Goal: Task Accomplishment & Management: Manage account settings

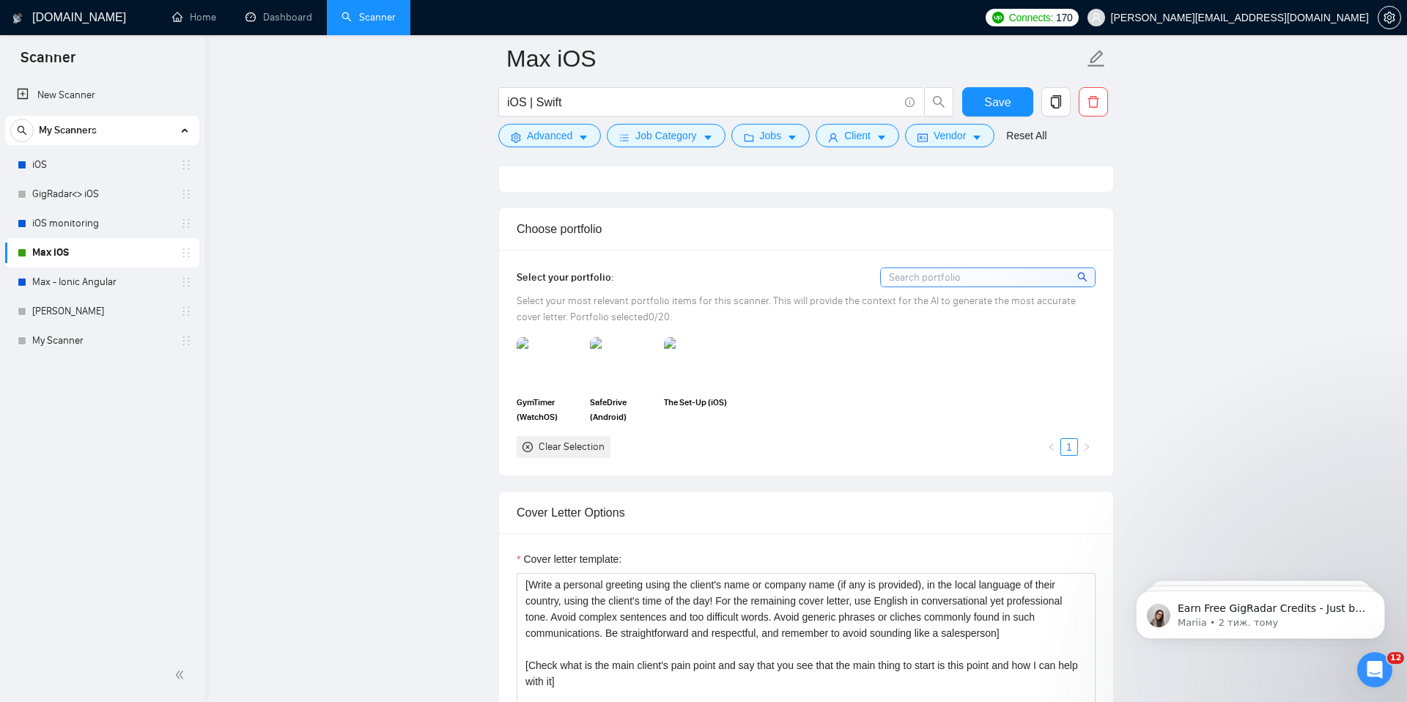
scroll to position [1220, 0]
click at [96, 339] on link "My Scanner" at bounding box center [101, 340] width 139 height 29
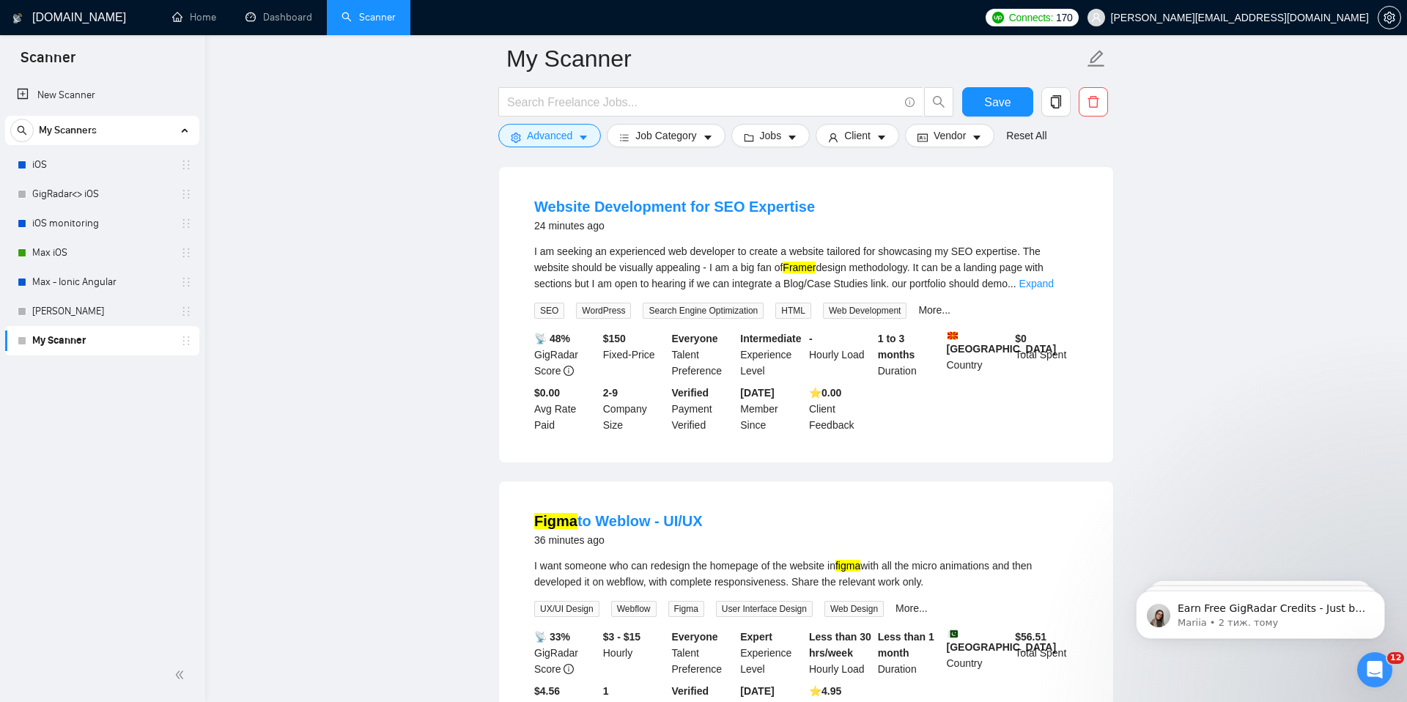
scroll to position [457, 0]
click at [1054, 281] on link "Expand" at bounding box center [1036, 282] width 34 height 12
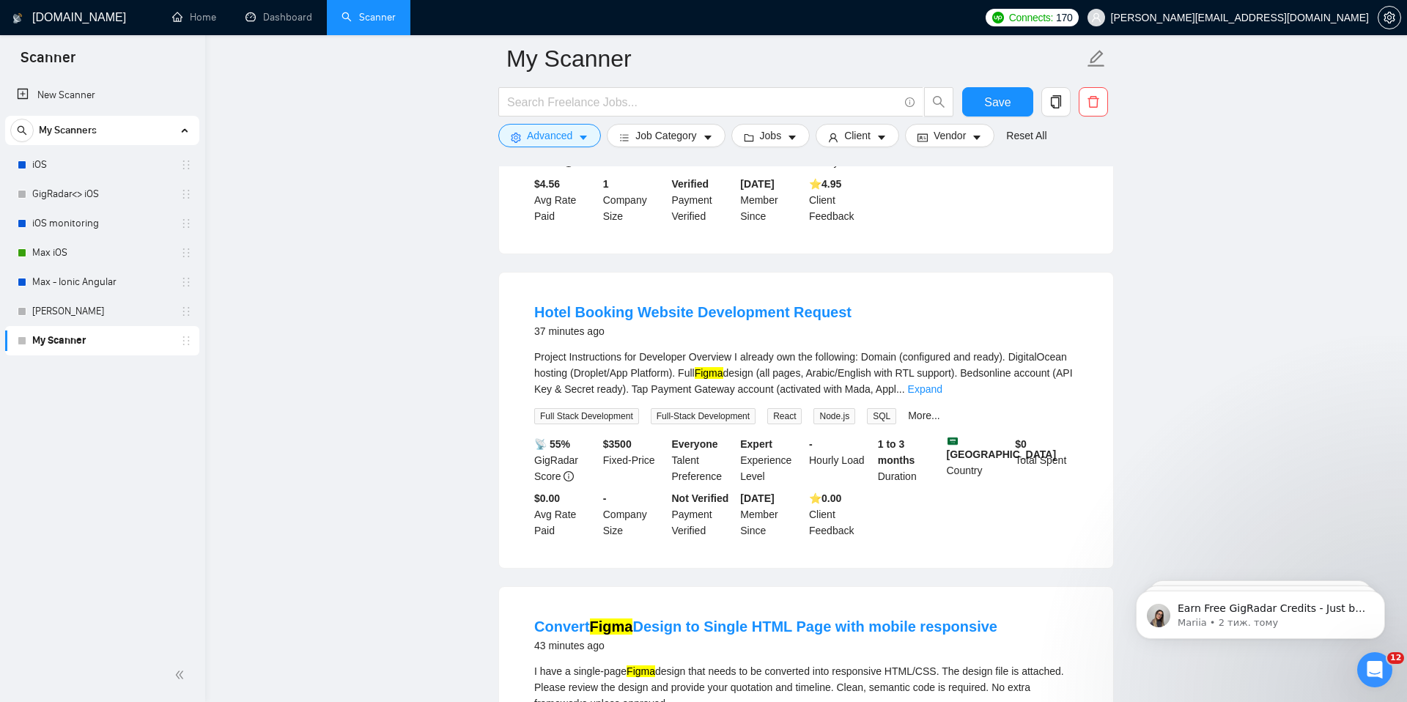
scroll to position [996, 0]
click at [942, 388] on link "Expand" at bounding box center [925, 387] width 34 height 12
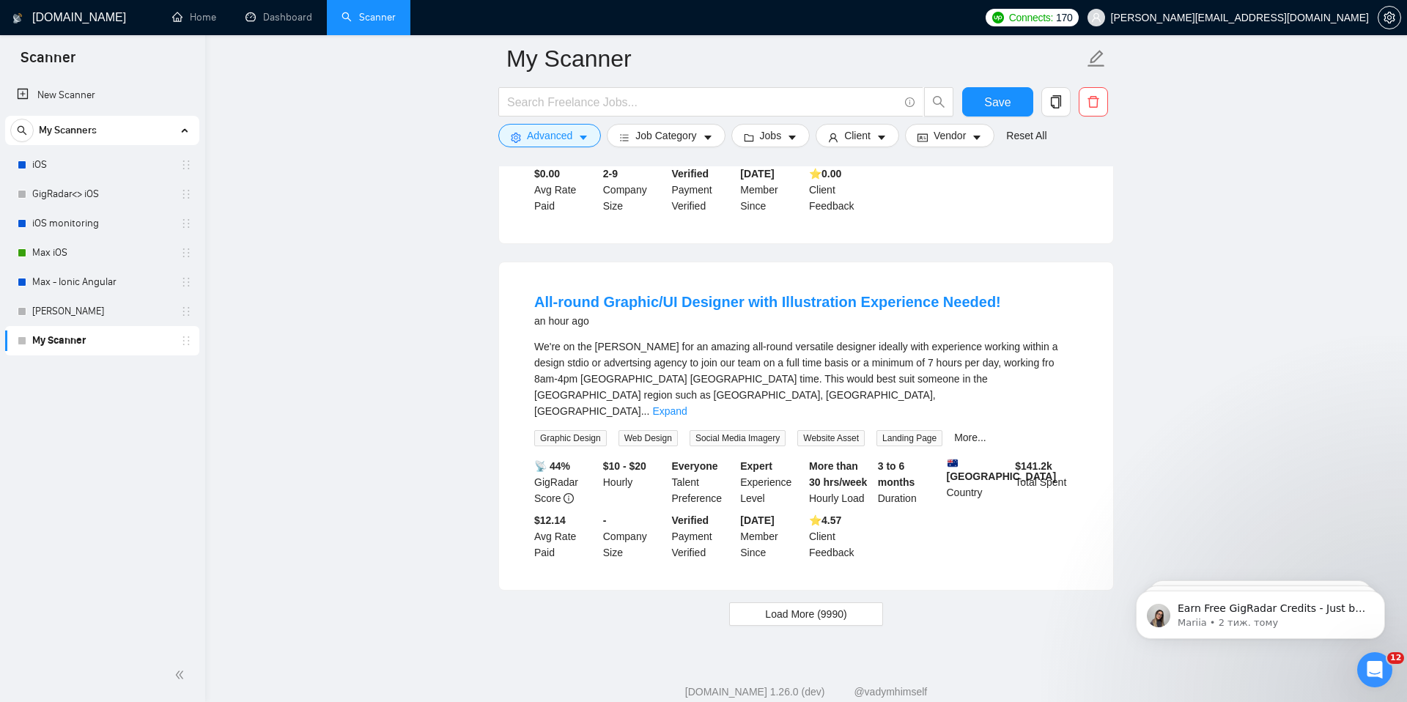
scroll to position [3352, 0]
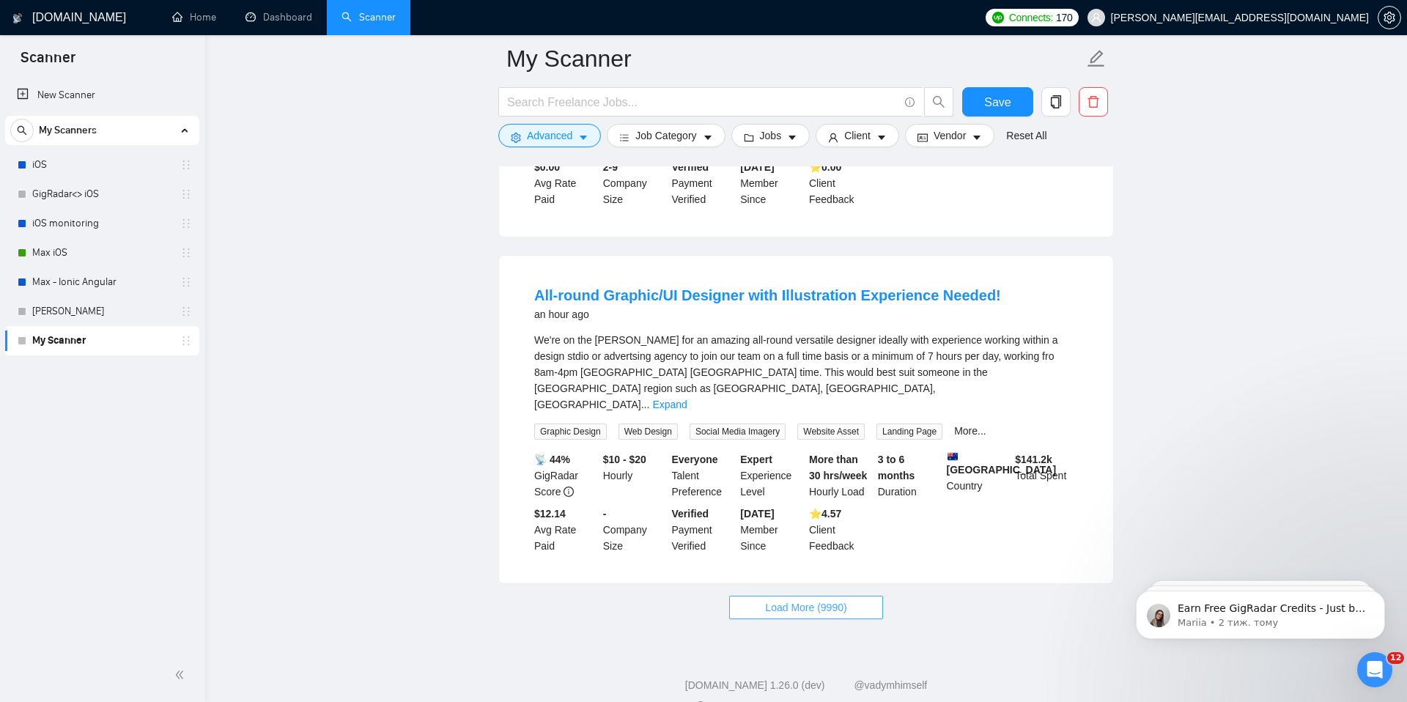
click at [833, 599] on span "Load More (9990)" at bounding box center [805, 607] width 81 height 16
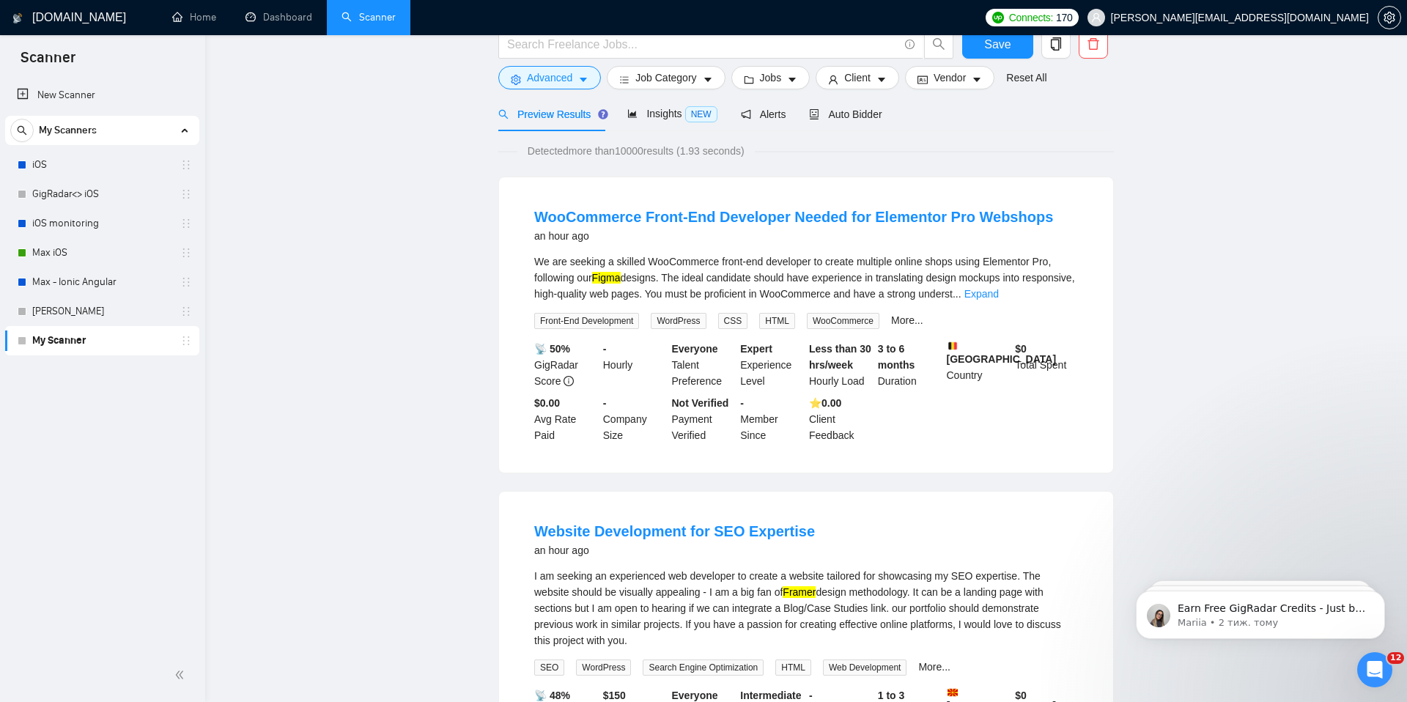
scroll to position [0, 0]
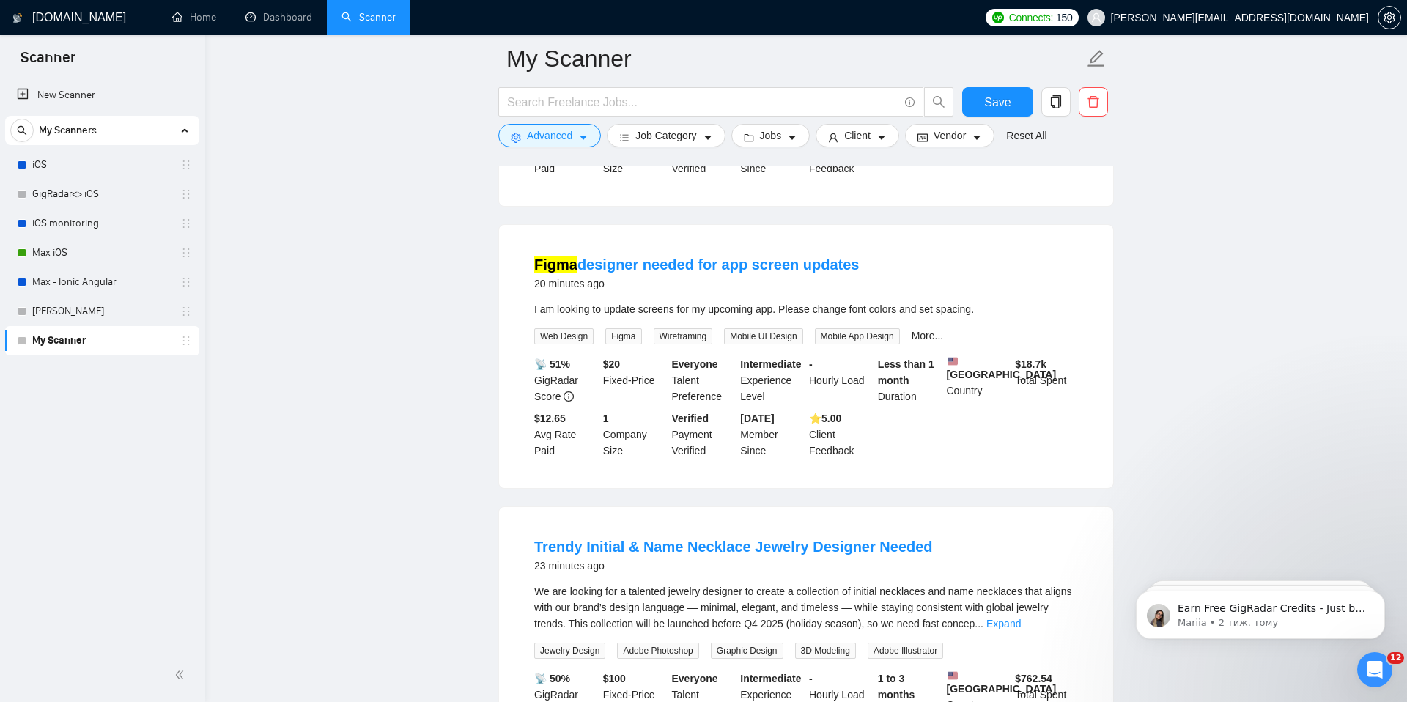
scroll to position [712, 0]
click at [777, 262] on link "Figma designer needed for app screen updates" at bounding box center [696, 263] width 325 height 16
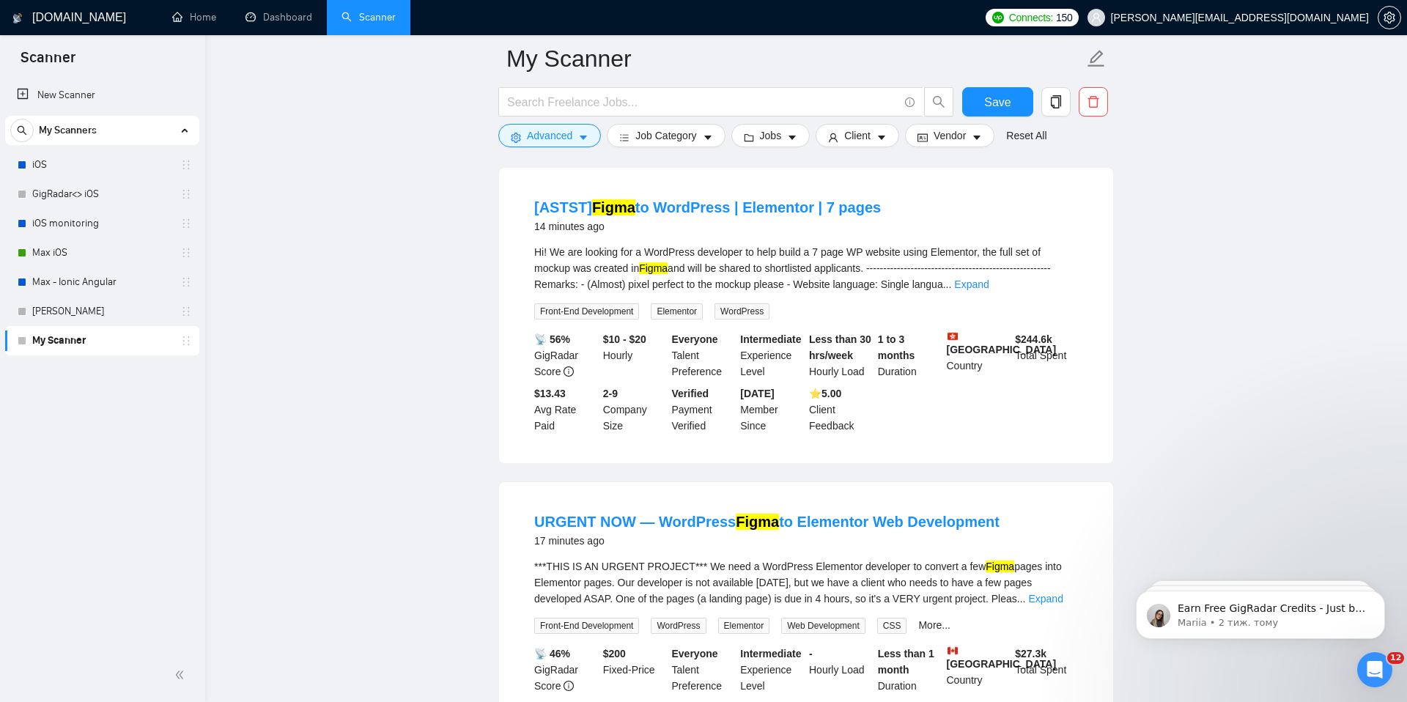
scroll to position [0, 0]
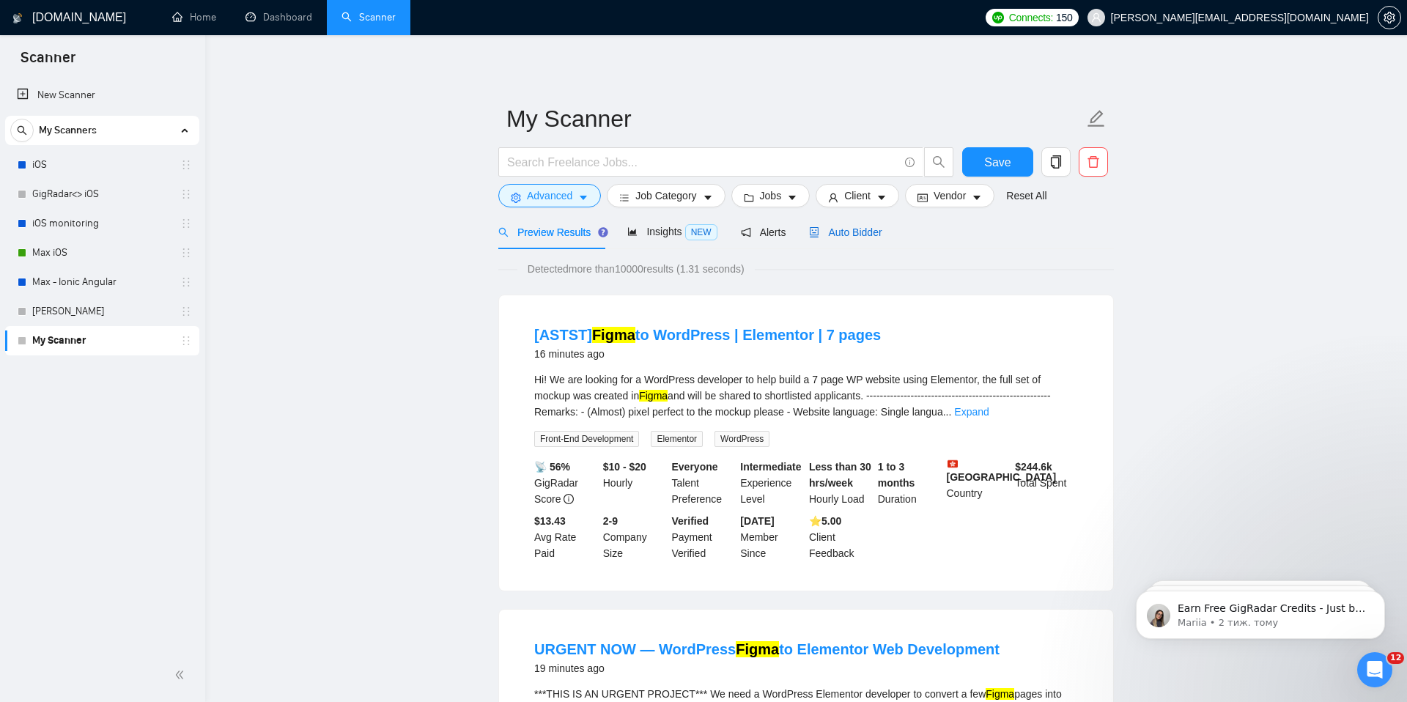
click at [857, 224] on div "Auto Bidder" at bounding box center [845, 232] width 73 height 16
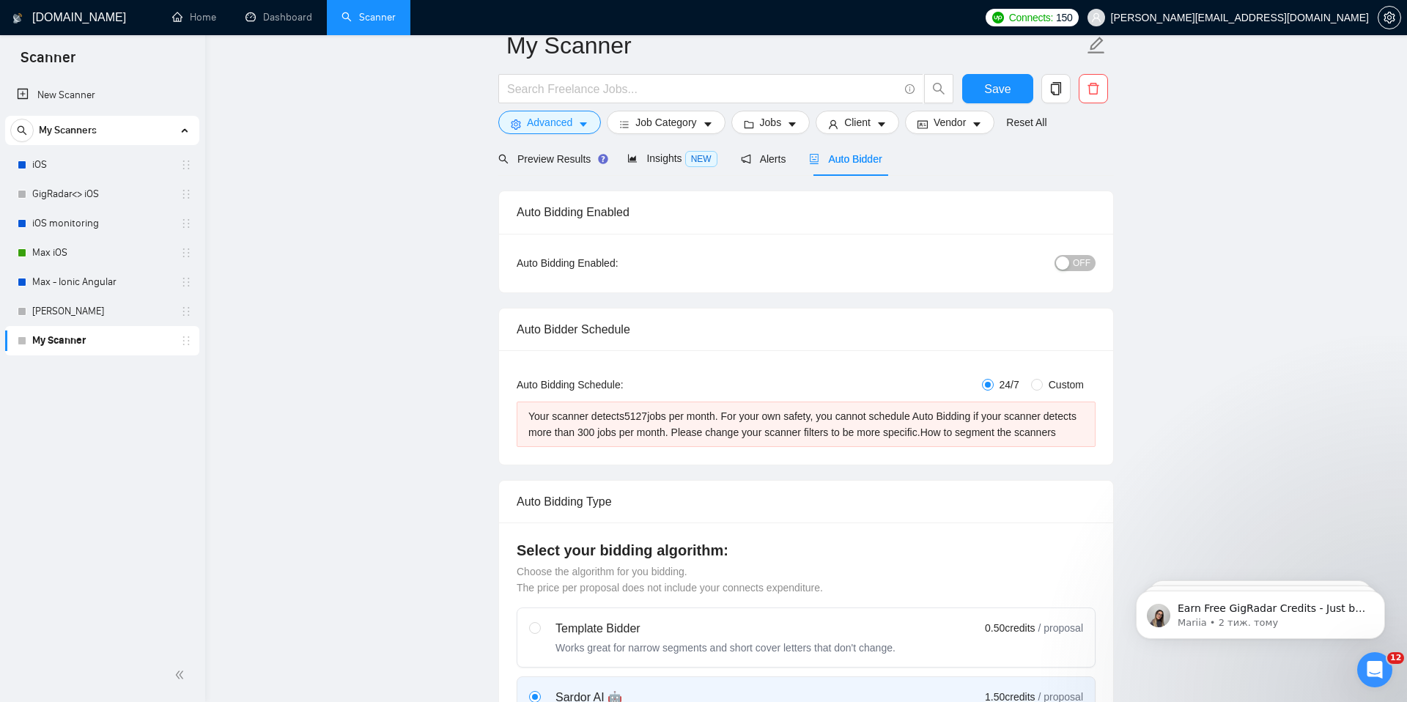
scroll to position [3, 0]
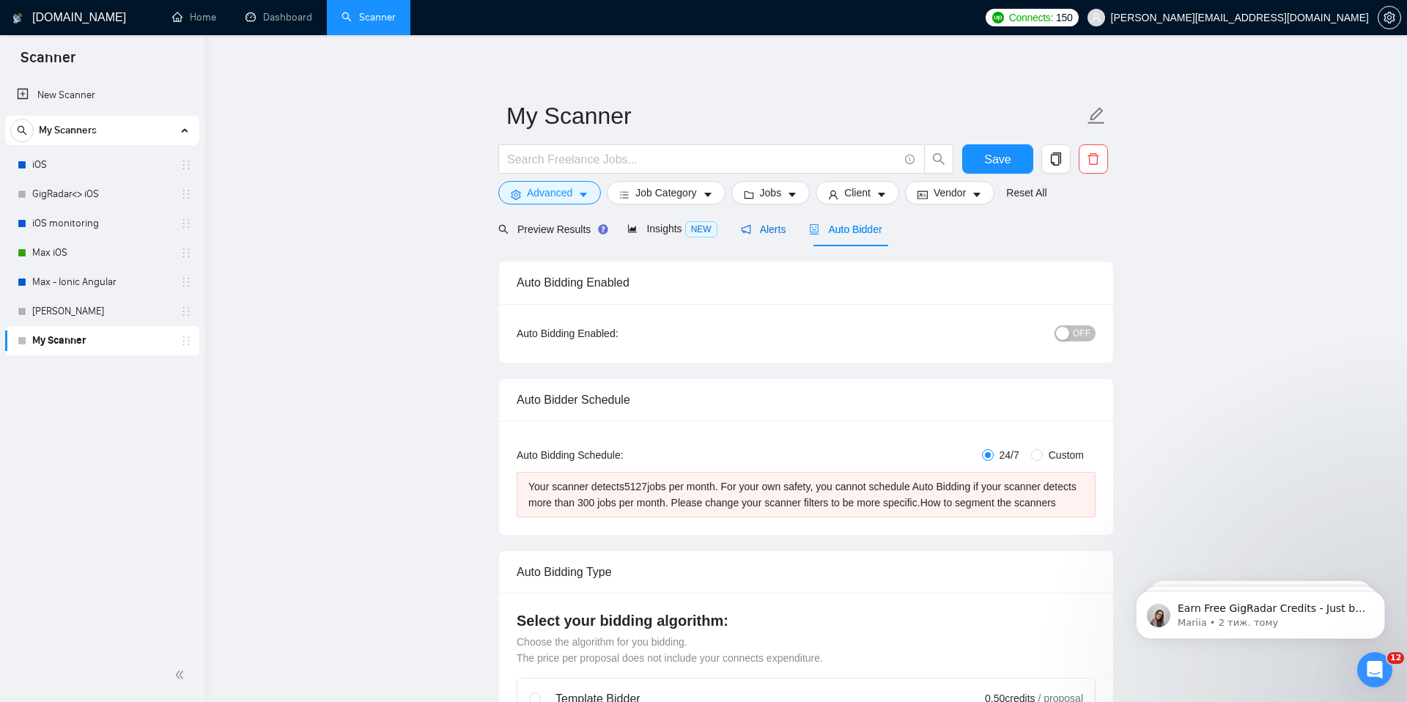
click at [775, 232] on span "Alerts" at bounding box center [763, 229] width 45 height 12
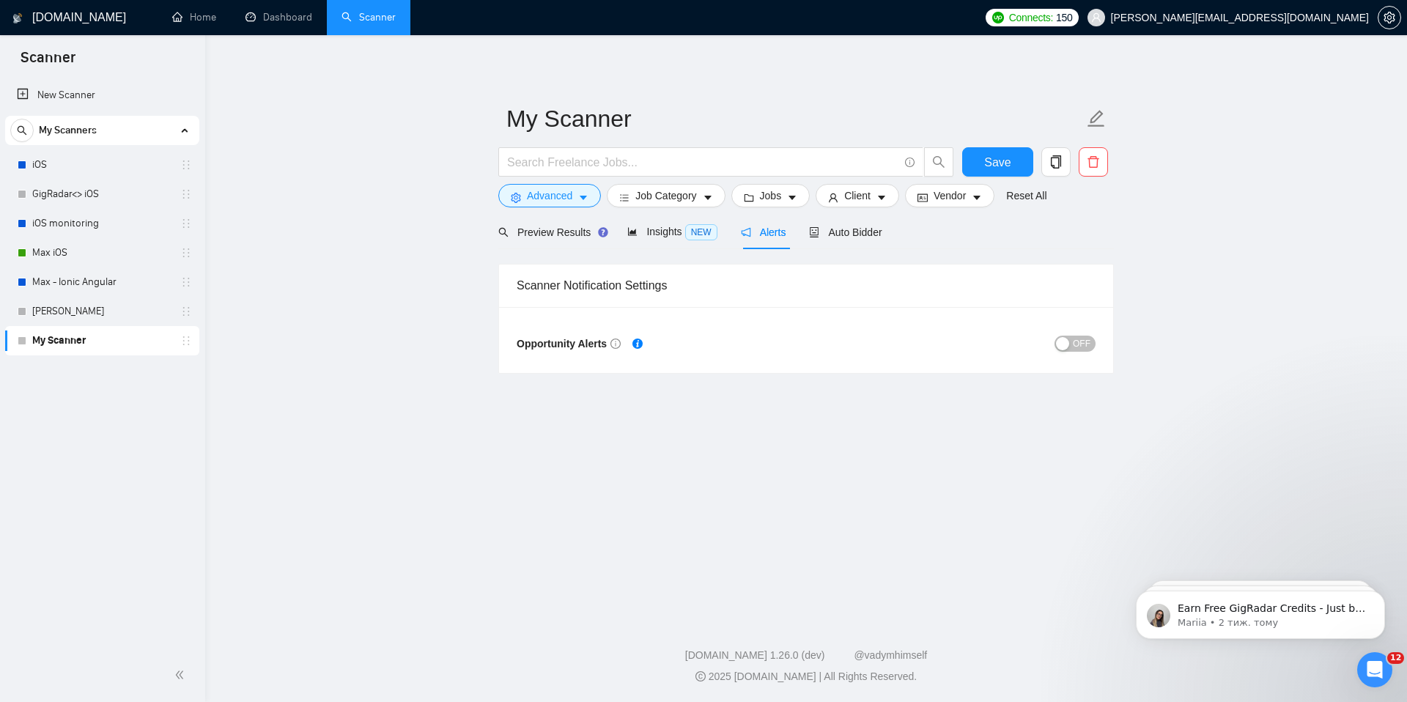
click at [1064, 344] on div "button" at bounding box center [1062, 343] width 13 height 13
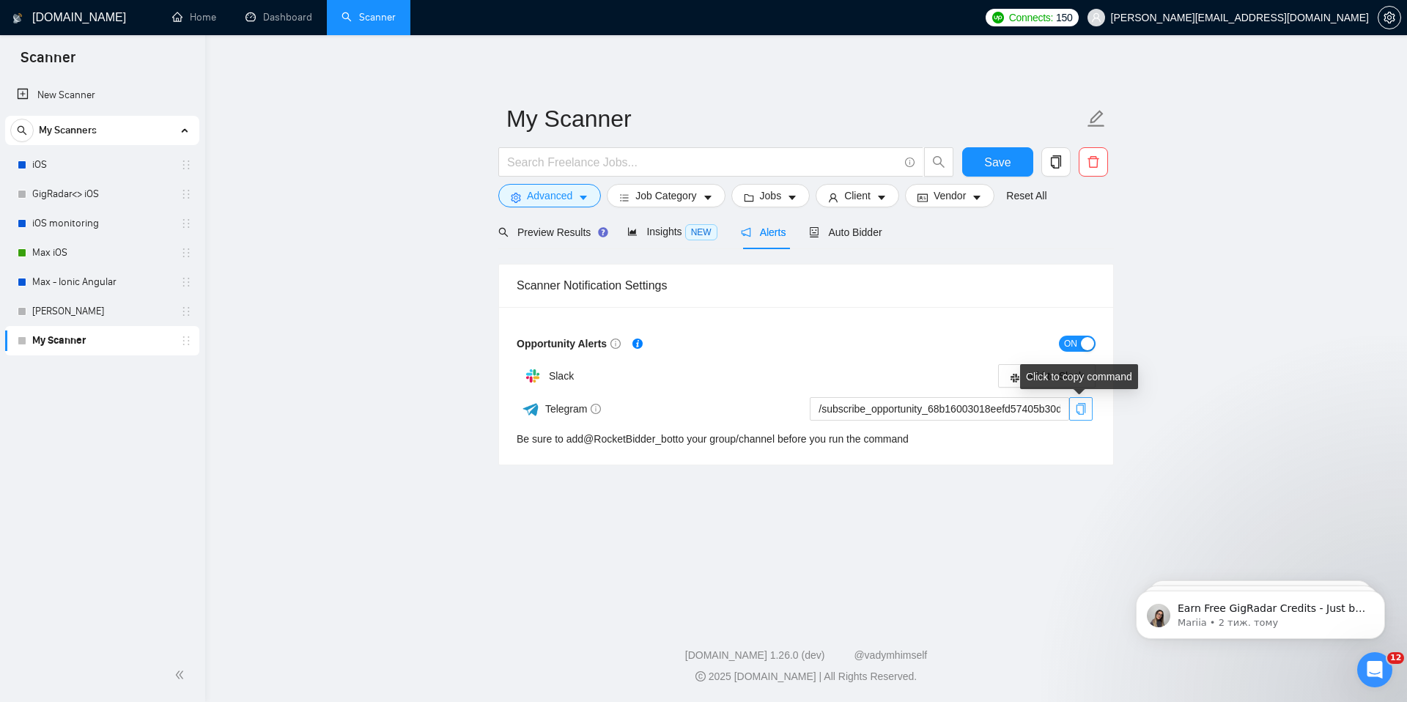
click at [1086, 408] on icon "copy" at bounding box center [1081, 409] width 12 height 12
